Goal: Obtain resource: Download file/media

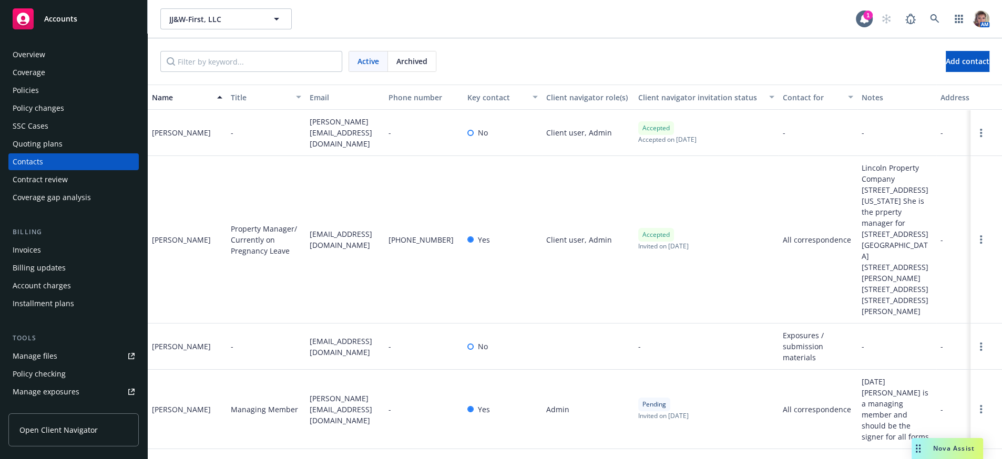
click at [968, 453] on div "Nova Assist" at bounding box center [946, 448] width 71 height 21
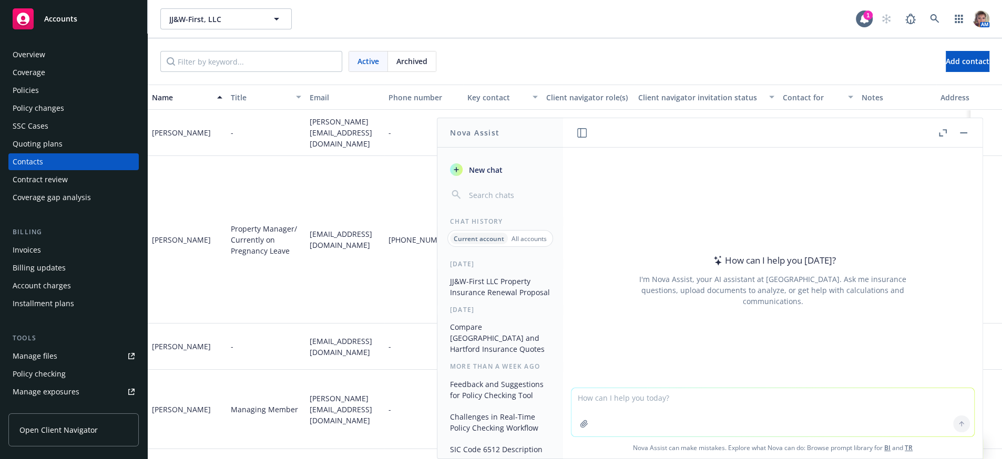
click at [607, 396] on textarea at bounding box center [772, 412] width 403 height 48
paste textarea "Lorem Ips: Dolor sit ame cons adip elit seddoei. Temporinci utl etdol magnaaliq…"
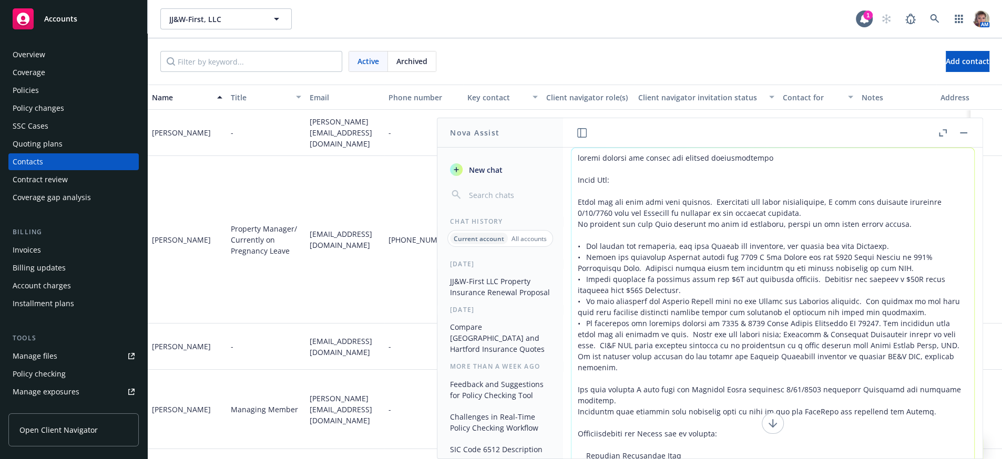
scroll to position [61, 0]
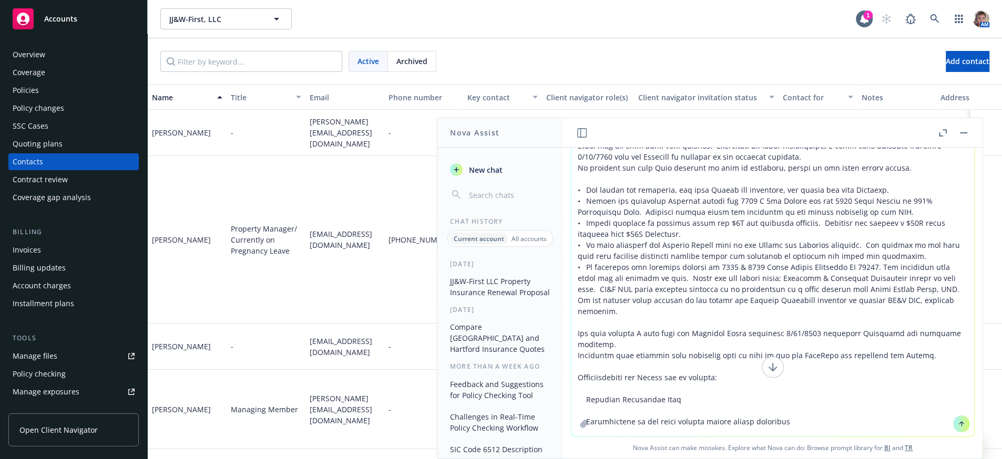
type textarea "loremi dolorsi ame consec adi elitsed doeiusmodtempo Incid Utl: Etdol mag ali e…"
click at [958, 420] on icon at bounding box center [961, 423] width 7 height 7
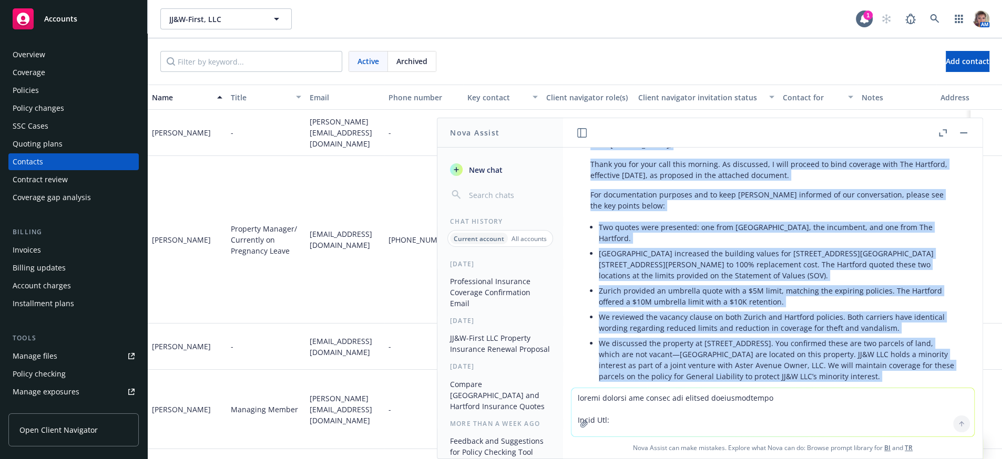
scroll to position [475, 0]
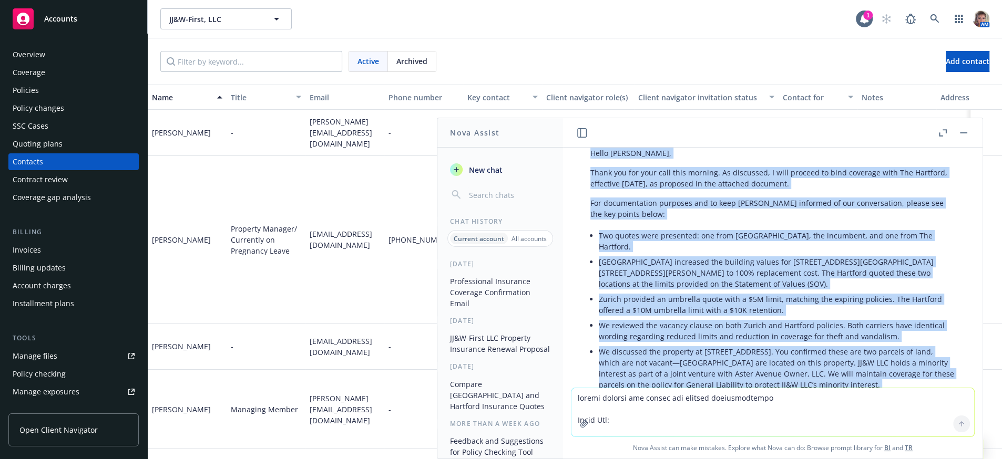
drag, startPoint x: 826, startPoint y: 315, endPoint x: 592, endPoint y: 171, distance: 274.6
click at [592, 171] on div "Certainly! Here is a revised and professionally reworded version of your messag…" at bounding box center [773, 358] width 386 height 486
copy div "Hello [PERSON_NAME], Thank you for your call this morning. As discussed, I will…"
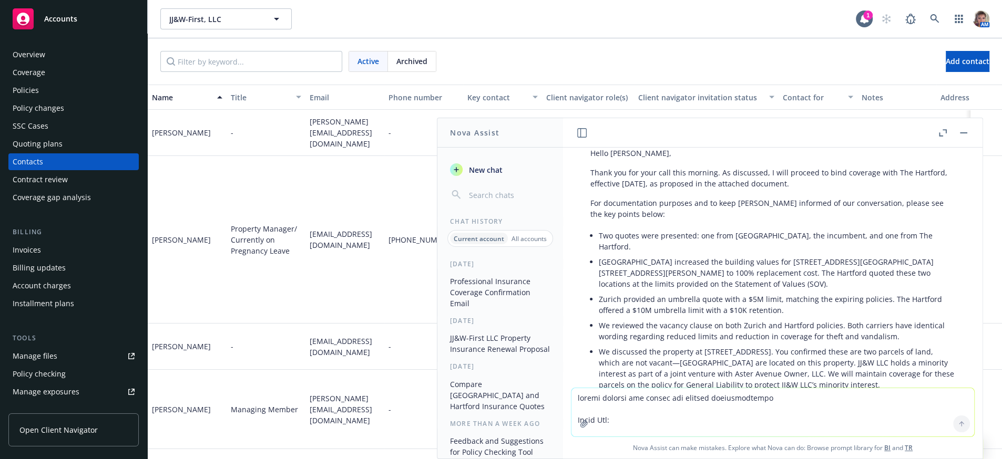
click at [668, 138] on header at bounding box center [772, 132] width 419 height 29
click at [47, 63] on div "Overview" at bounding box center [74, 54] width 122 height 17
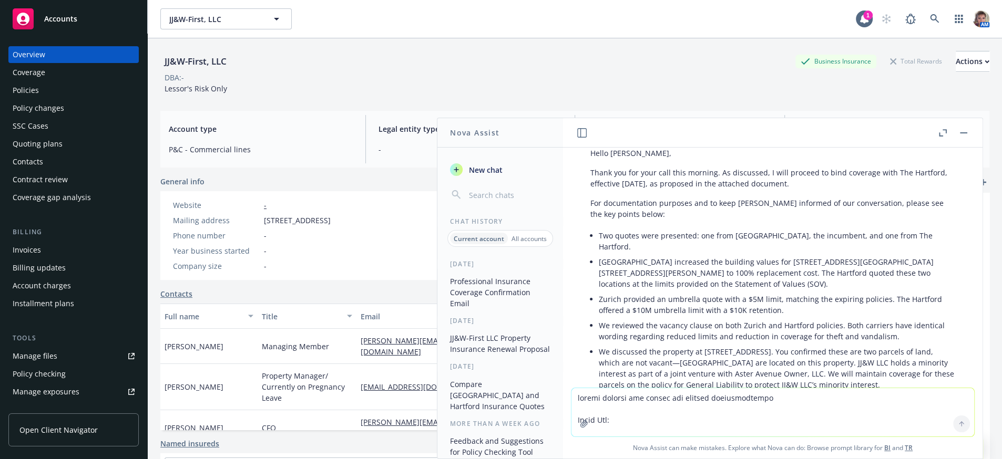
click at [964, 130] on button "button" at bounding box center [963, 133] width 13 height 13
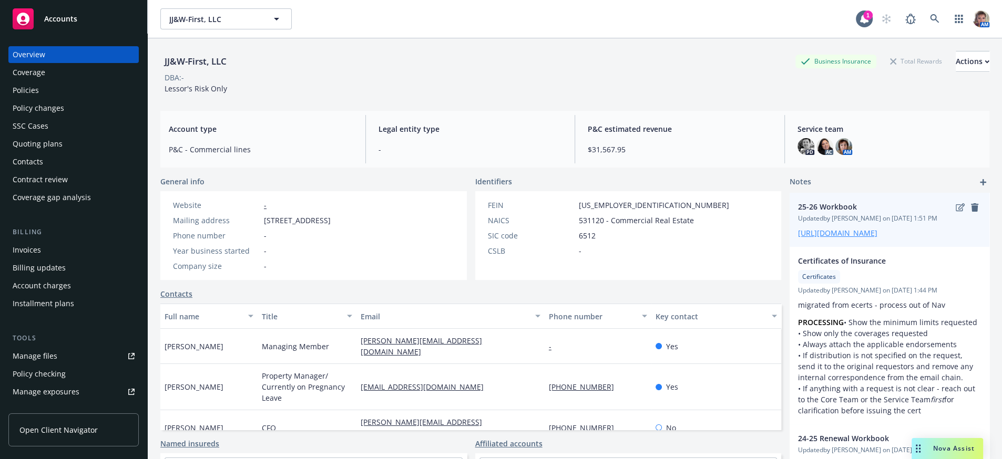
click at [877, 238] on link "[URL][DOMAIN_NAME]" at bounding box center [837, 233] width 79 height 10
